Goal: Use online tool/utility

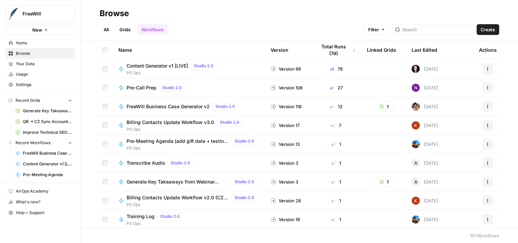
click at [164, 67] on span "Content Generator v1 [LIVE]" at bounding box center [158, 66] width 62 height 7
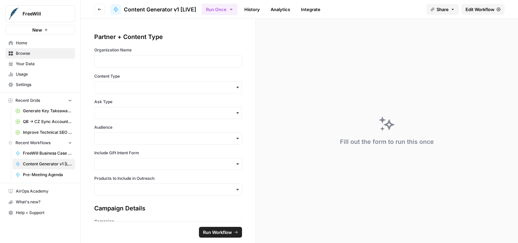
click at [98, 11] on icon "button" at bounding box center [100, 9] width 4 height 4
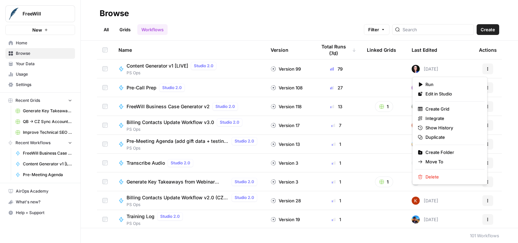
click at [483, 72] on button "Actions" at bounding box center [488, 69] width 11 height 11
click at [370, 23] on div "All Grids Workflows Filter Create" at bounding box center [300, 27] width 400 height 16
